Goal: Information Seeking & Learning: Learn about a topic

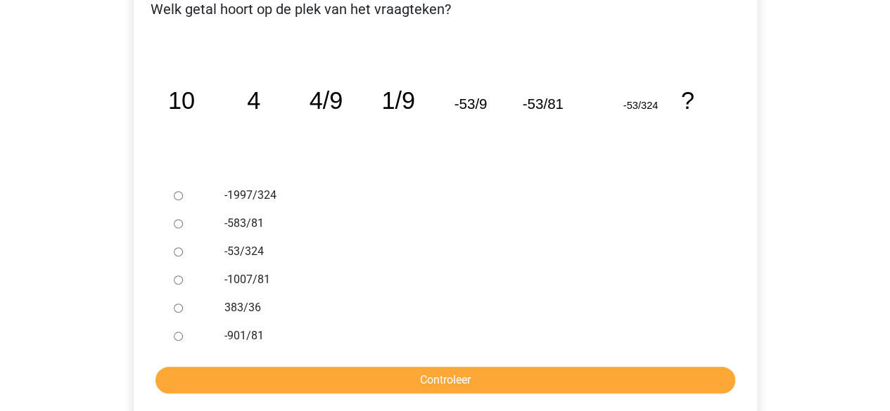
scroll to position [262, 0]
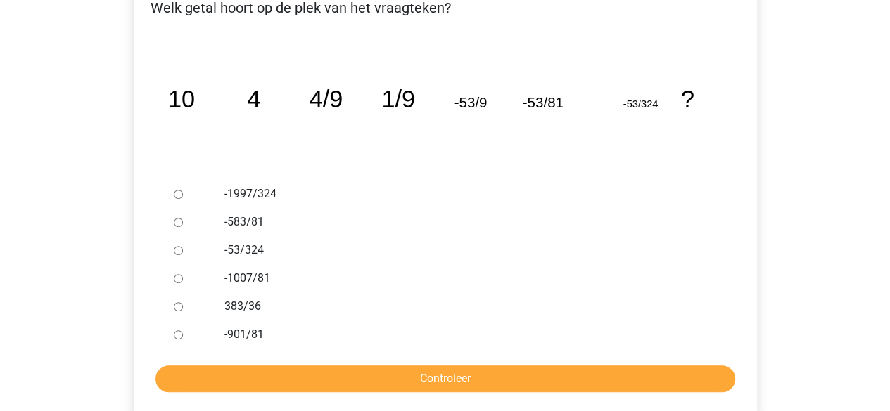
click at [177, 279] on input "-1007/81" at bounding box center [178, 278] width 9 height 9
radio input "true"
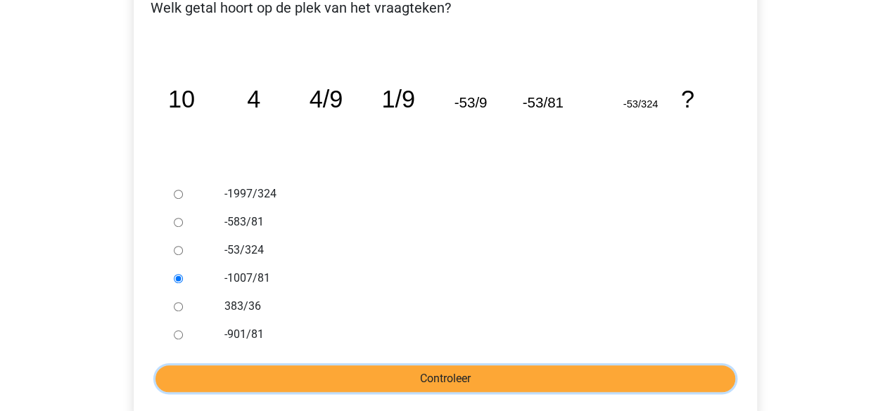
click at [530, 386] on input "Controleer" at bounding box center [445, 379] width 580 height 27
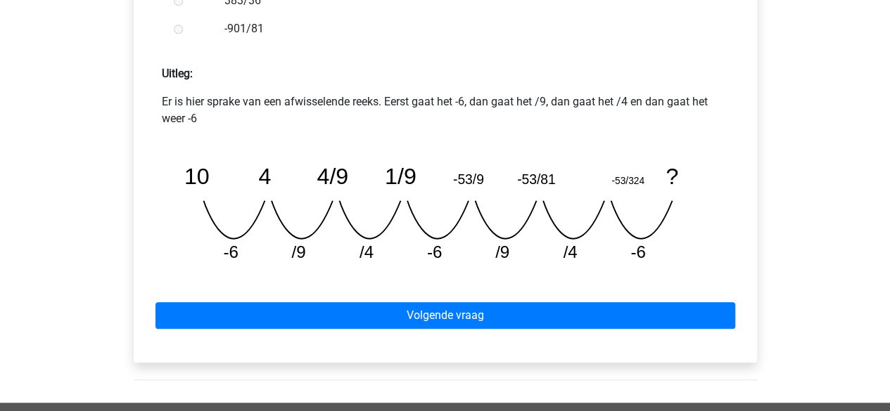
scroll to position [557, 0]
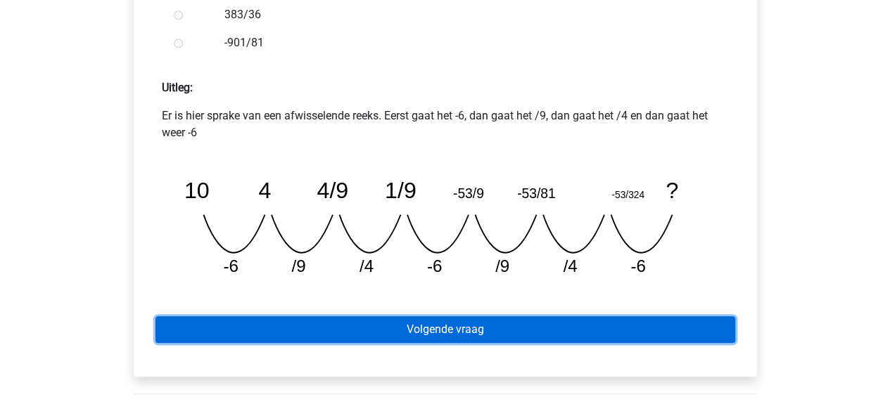
click at [394, 332] on link "Volgende vraag" at bounding box center [445, 330] width 580 height 27
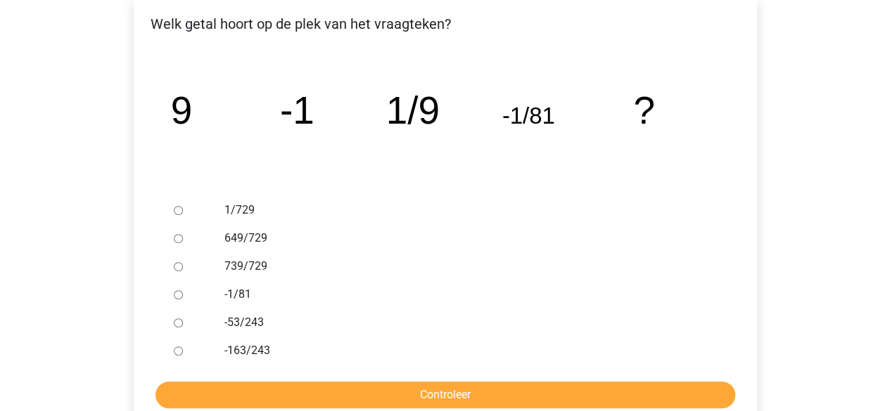
scroll to position [252, 0]
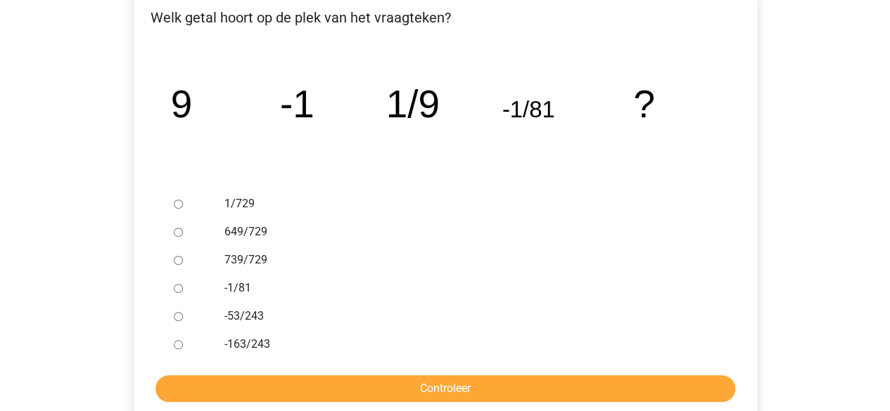
click at [178, 204] on input "1/729" at bounding box center [178, 204] width 9 height 9
radio input "true"
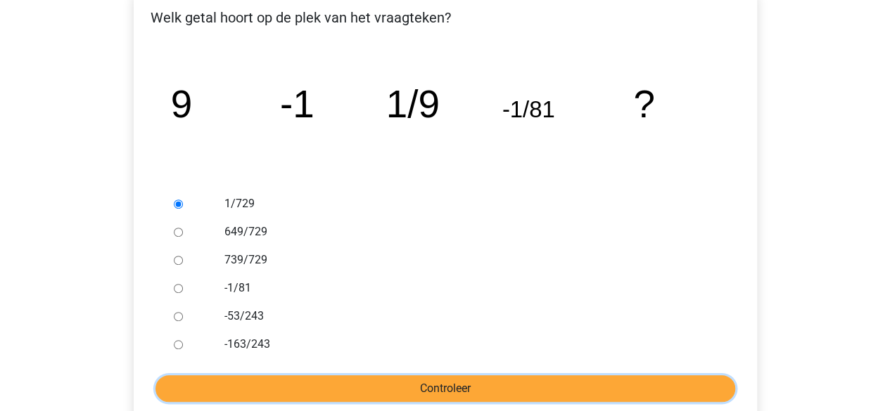
click at [528, 394] on input "Controleer" at bounding box center [445, 389] width 580 height 27
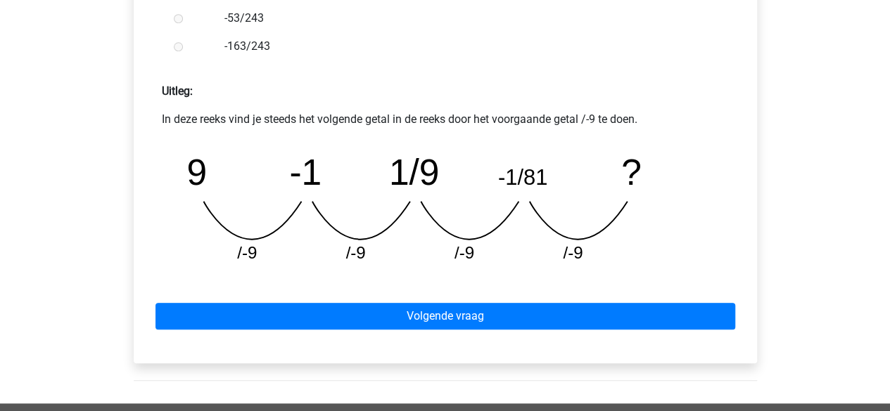
scroll to position [573, 0]
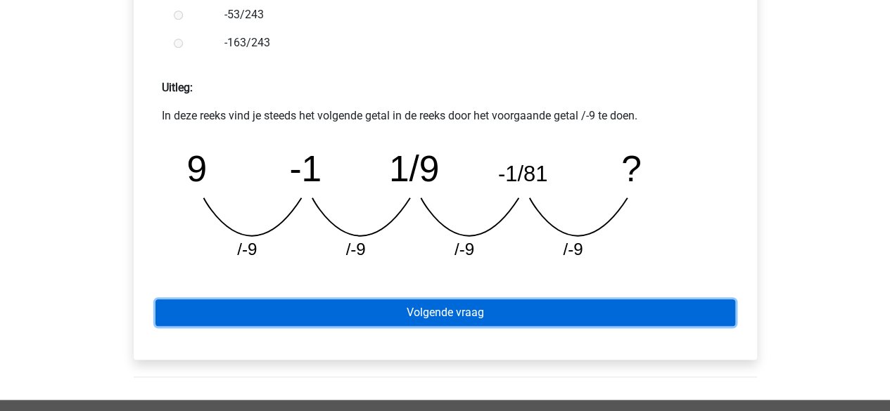
click at [646, 319] on link "Volgende vraag" at bounding box center [445, 313] width 580 height 27
